Goal: Task Accomplishment & Management: Use online tool/utility

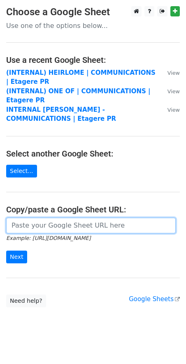
click at [44, 226] on input "url" at bounding box center [90, 226] width 169 height 16
paste input "https://docs.google.com/spreadsheets/d/1a1XZvGMExkz5LMy95je7TVRQ-a8YUJNaMKxW-fU…"
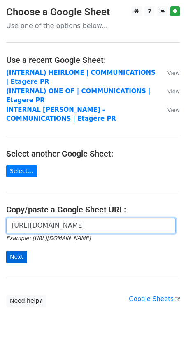
type input "https://docs.google.com/spreadsheets/d/1a1XZvGMExkz5LMy95je7TVRQ-a8YUJNaMKxW-fU…"
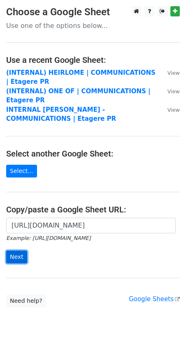
click at [12, 252] on input "Next" at bounding box center [16, 257] width 21 height 13
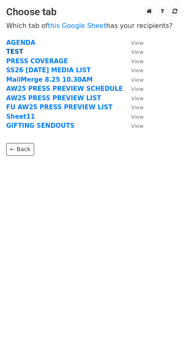
click at [19, 53] on strong "TEST" at bounding box center [14, 51] width 17 height 7
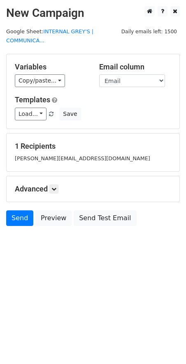
click at [67, 216] on div "Send Preview Send Test Email" at bounding box center [93, 221] width 186 height 20
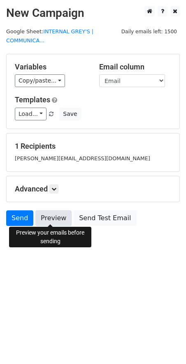
click at [54, 215] on link "Preview" at bounding box center [53, 219] width 36 height 16
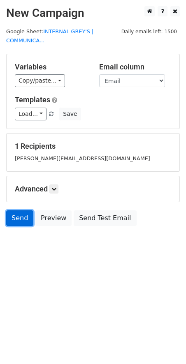
click at [21, 216] on link "Send" at bounding box center [19, 219] width 27 height 16
click at [25, 213] on link "Send" at bounding box center [19, 219] width 27 height 16
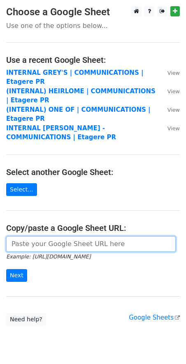
click at [69, 246] on input "url" at bounding box center [90, 244] width 169 height 16
paste input "https://docs.google.com/spreadsheets/d/1a1XZvGMExkz5LMy95je7TVRQ-a8YUJNaMKxW-fU…"
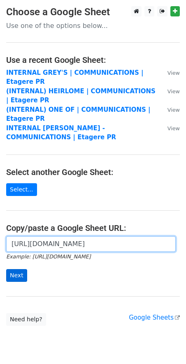
type input "https://docs.google.com/spreadsheets/d/1a1XZvGMExkz5LMy95je7TVRQ-a8YUJNaMKxW-fU…"
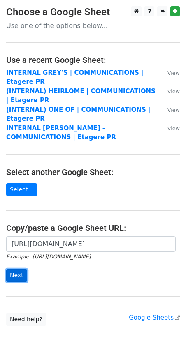
click at [14, 276] on input "Next" at bounding box center [16, 275] width 21 height 13
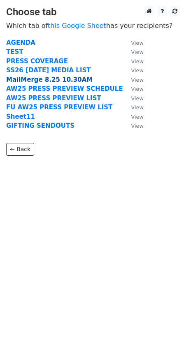
click at [45, 76] on strong "MailMerge 8.25 10.30AM" at bounding box center [49, 79] width 86 height 7
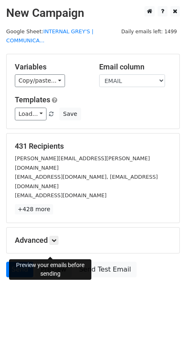
click at [59, 262] on link "Preview" at bounding box center [53, 270] width 36 height 16
click at [50, 113] on span at bounding box center [51, 114] width 5 height 5
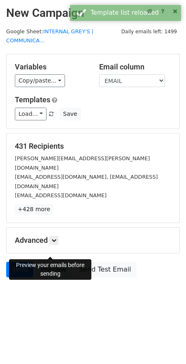
click at [52, 262] on link "Preview" at bounding box center [53, 270] width 36 height 16
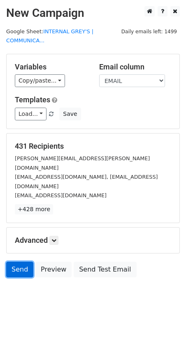
click at [21, 262] on link "Send" at bounding box center [19, 270] width 27 height 16
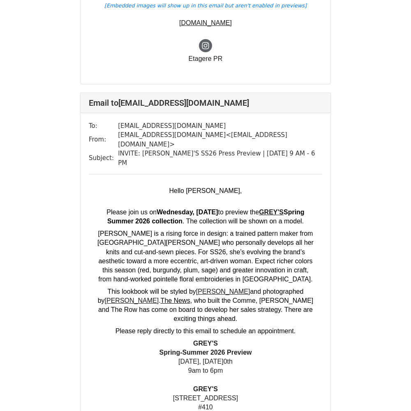
scroll to position [1658, 0]
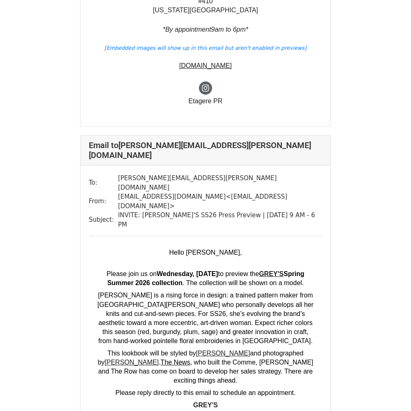
scroll to position [5914, 0]
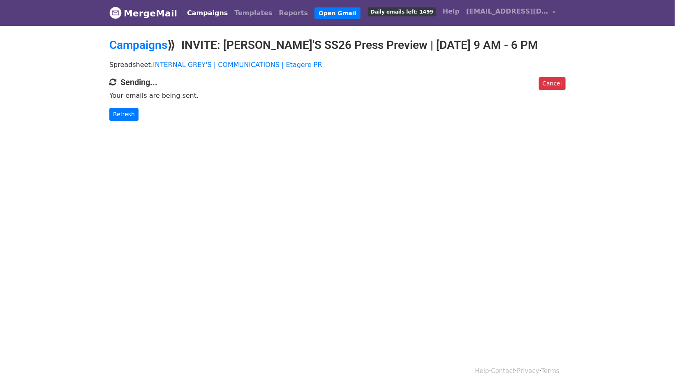
click at [208, 12] on link "Campaigns" at bounding box center [207, 13] width 47 height 16
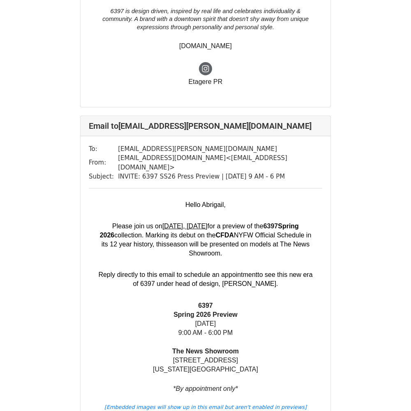
scroll to position [2172, 0]
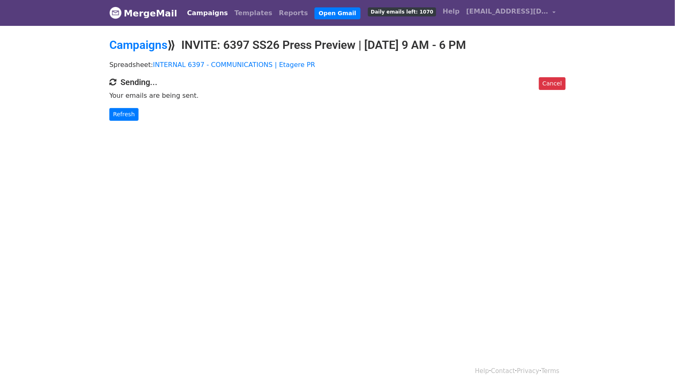
click at [193, 19] on link "Campaigns" at bounding box center [207, 13] width 47 height 16
